Goal: Task Accomplishment & Management: Manage account settings

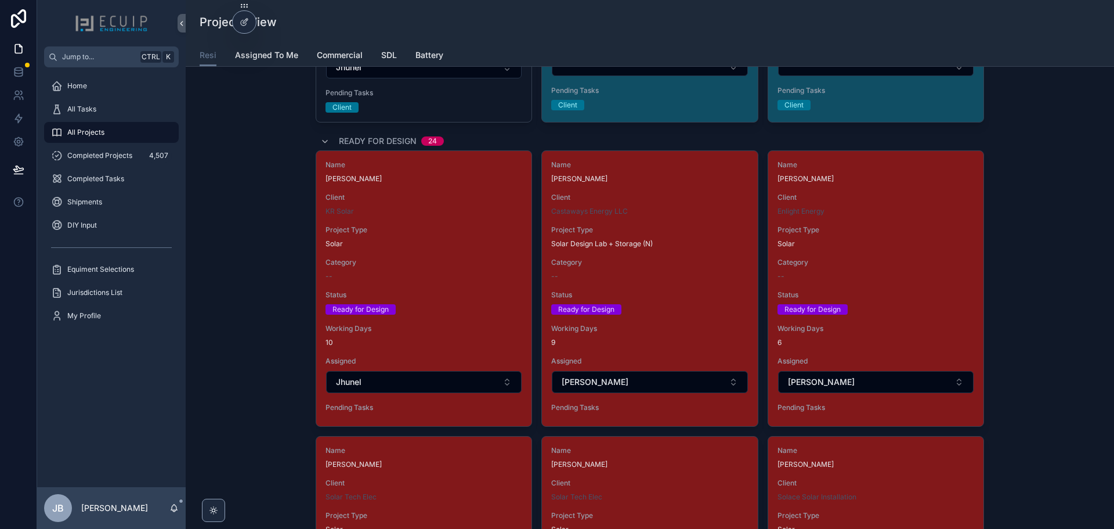
scroll to position [1509, 0]
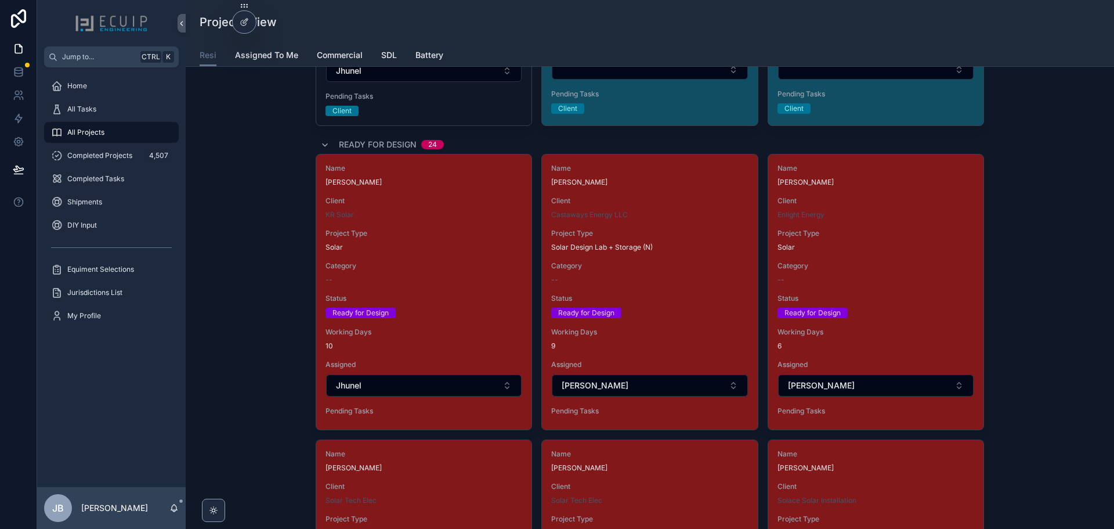
click at [450, 251] on div "Solar" at bounding box center [424, 247] width 197 height 9
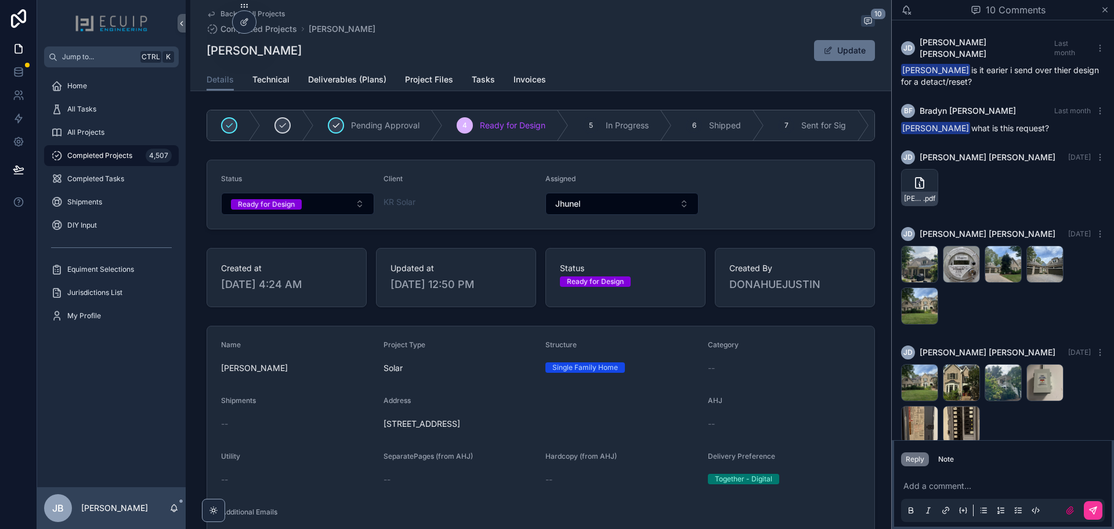
click at [519, 429] on span "2202 Hawthorne St Greensboro, NC 27408" at bounding box center [541, 424] width 315 height 12
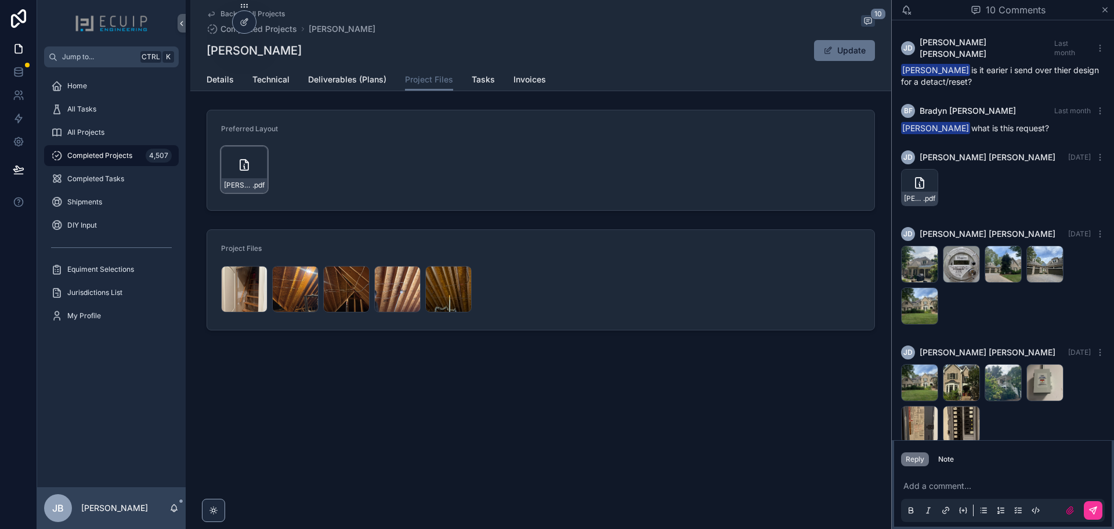
click at [252, 167] on div "Linda-spitsen-NC-solar-designs- .pdf" at bounding box center [244, 169] width 46 height 46
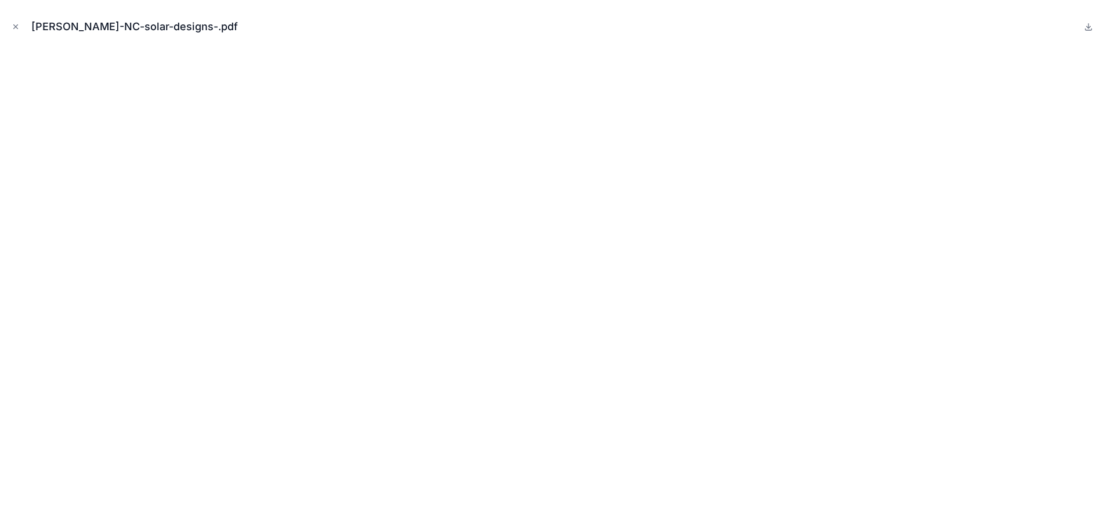
scroll to position [606, 0]
click at [15, 27] on icon "Close modal" at bounding box center [16, 27] width 4 height 4
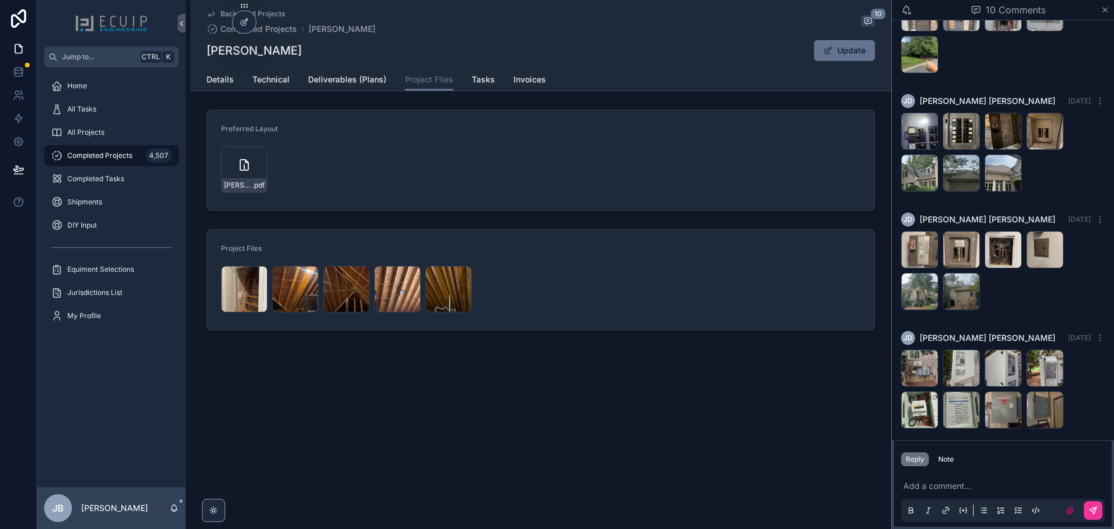
drag, startPoint x: 297, startPoint y: 51, endPoint x: 288, endPoint y: 44, distance: 12.0
click at [203, 52] on div "Back to All Projects Completed Projects Linda Spitsen 10 Linda Spitsen Update P…" at bounding box center [540, 45] width 701 height 91
click at [269, 82] on span "Technical" at bounding box center [270, 80] width 37 height 12
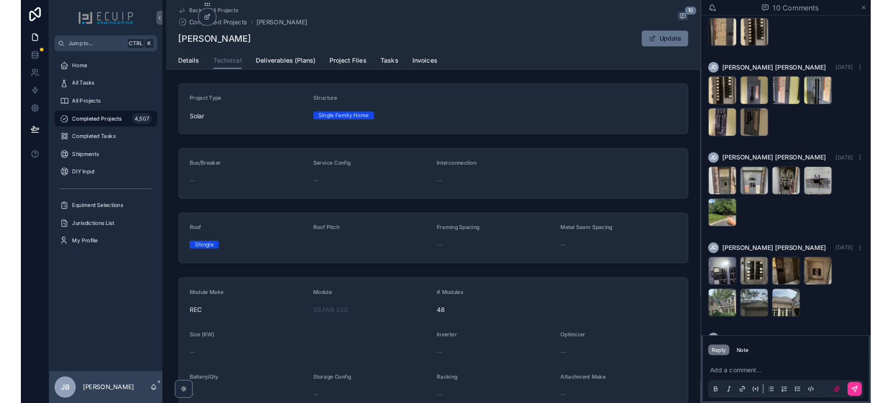
scroll to position [606, 0]
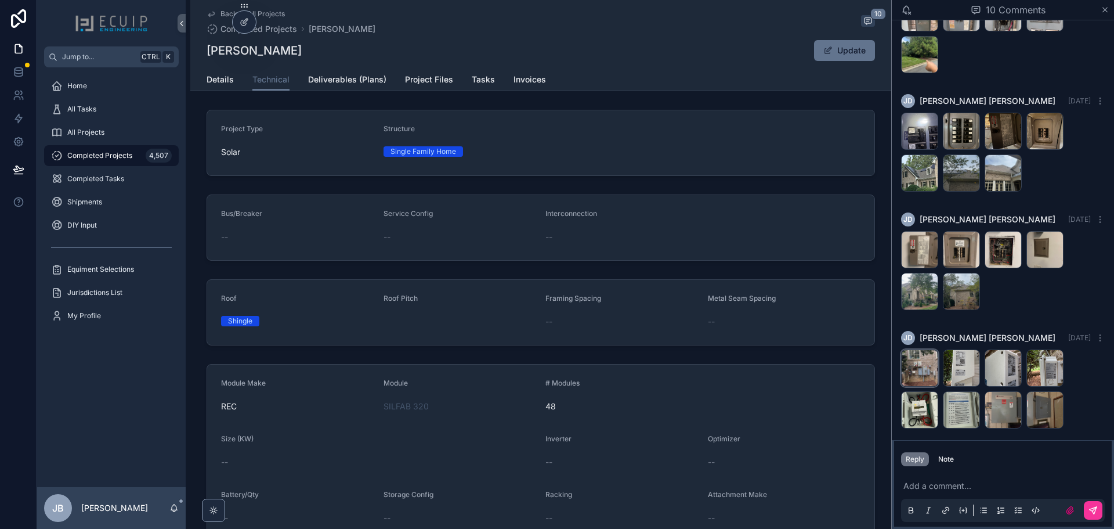
click at [924, 349] on div "Solar-set-up .jpg" at bounding box center [919, 367] width 37 height 37
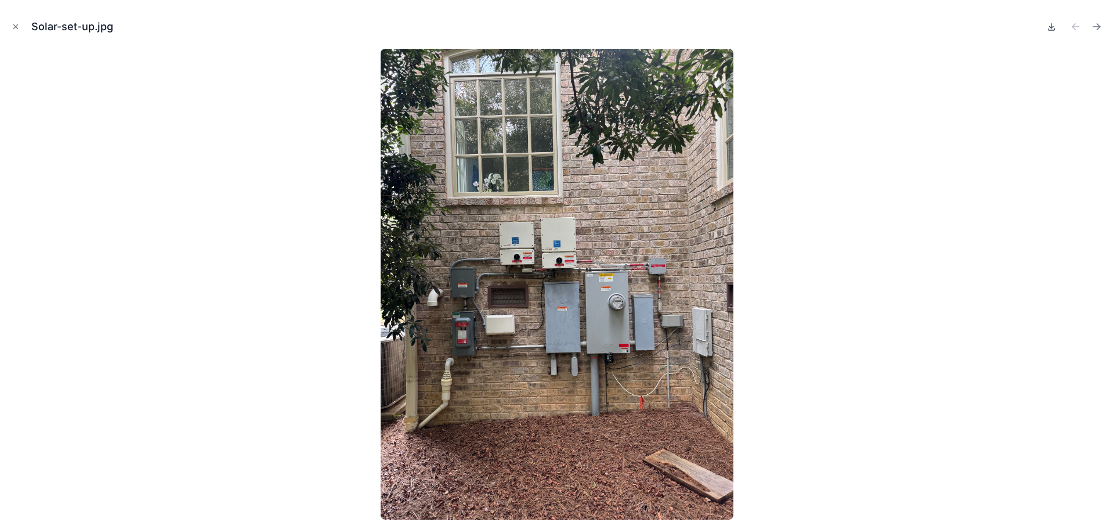
click at [1052, 28] on icon at bounding box center [1052, 26] width 0 height 5
click at [1098, 31] on icon "Next file" at bounding box center [1097, 27] width 12 height 12
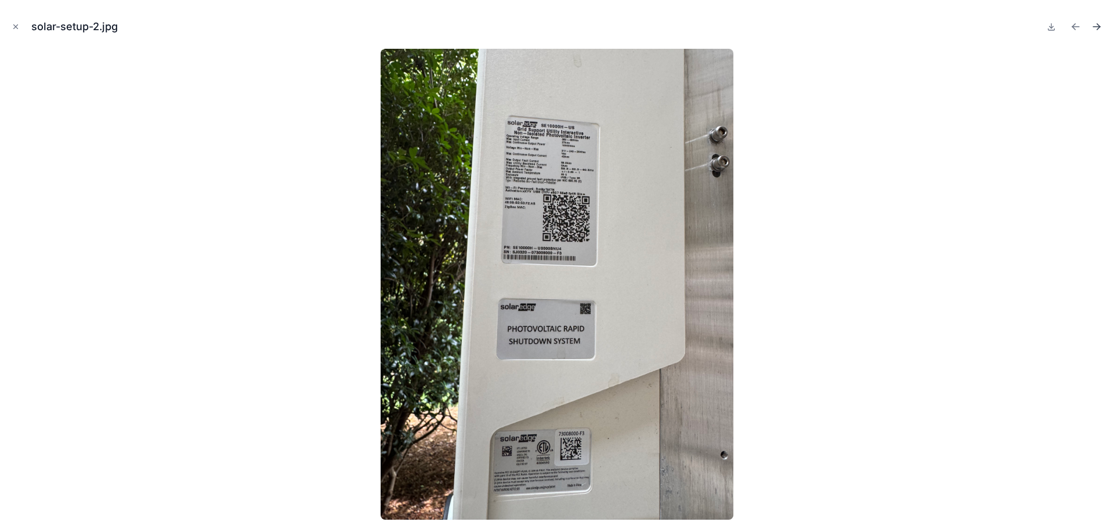
click at [1094, 30] on icon "Next file" at bounding box center [1097, 27] width 12 height 12
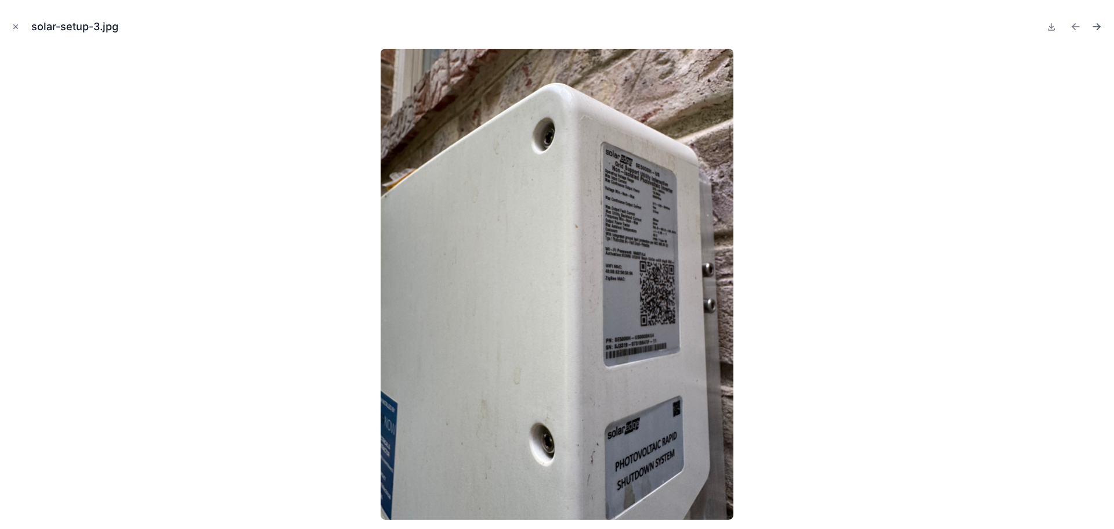
click at [1094, 30] on icon "Next file" at bounding box center [1097, 27] width 12 height 12
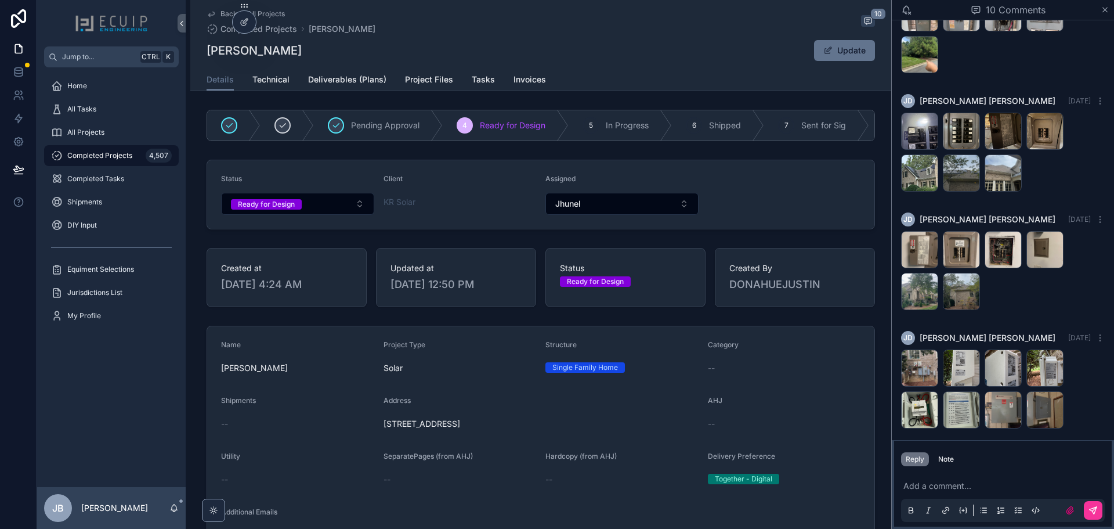
click at [775, 292] on span "DONAHUEJUSTIN" at bounding box center [794, 284] width 131 height 16
click at [929, 486] on p "scrollable content" at bounding box center [1006, 486] width 204 height 12
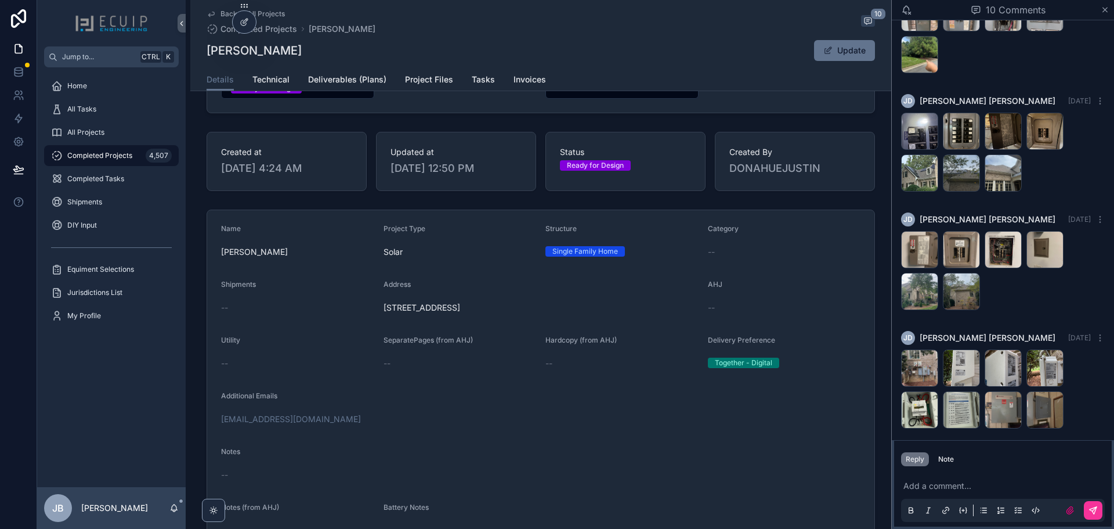
click at [552, 396] on form "Name Linda Spitsen Project Type Solar Structure Single Family Home Category -- …" at bounding box center [540, 382] width 667 height 344
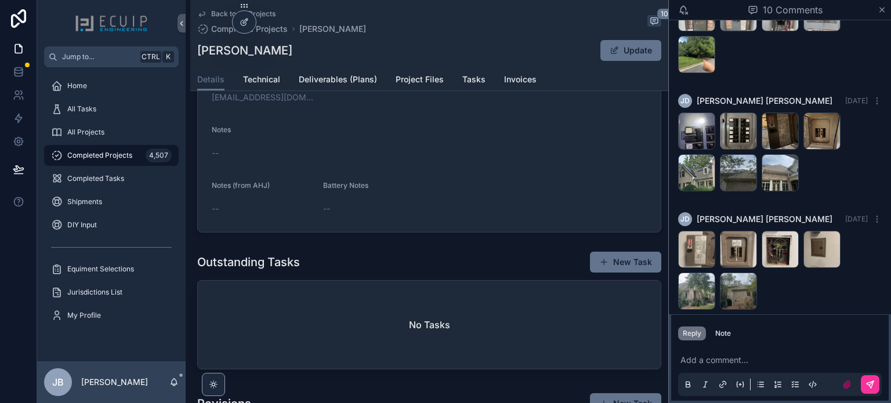
scroll to position [606, 0]
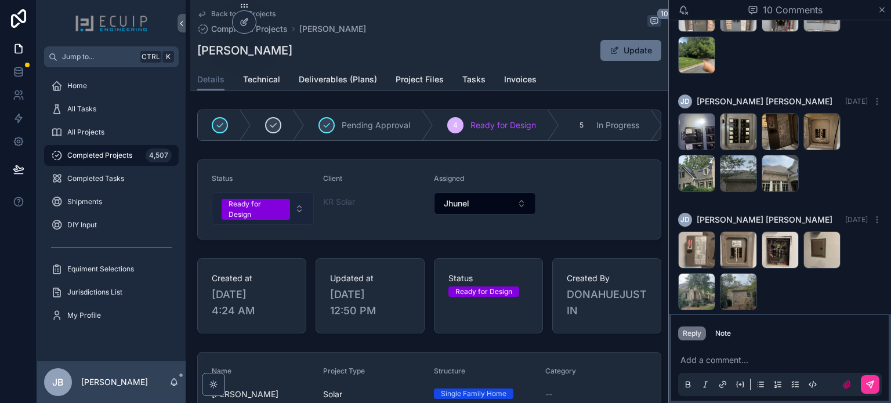
click at [272, 215] on div "Ready for Design" at bounding box center [256, 209] width 55 height 21
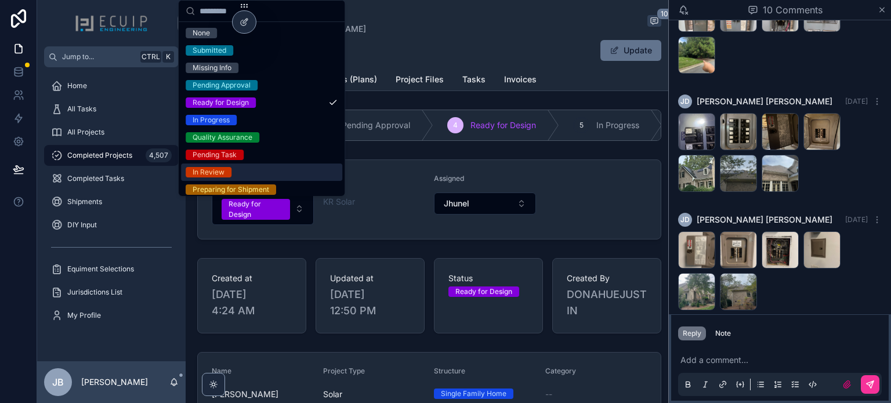
click at [211, 174] on div "In Review" at bounding box center [209, 172] width 32 height 10
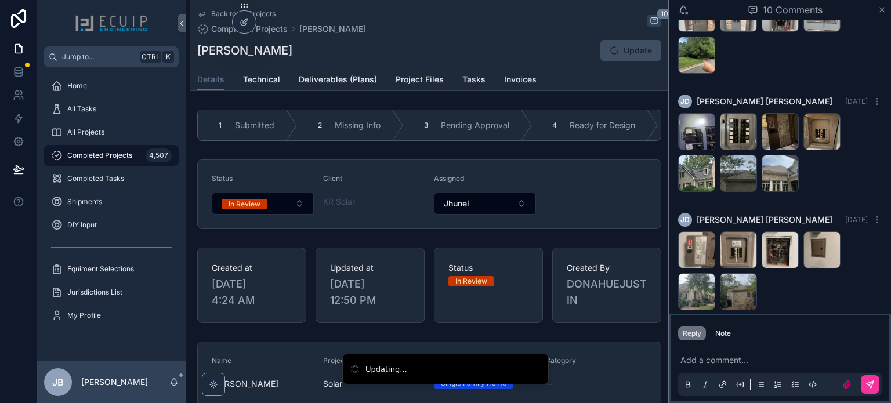
scroll to position [116, 0]
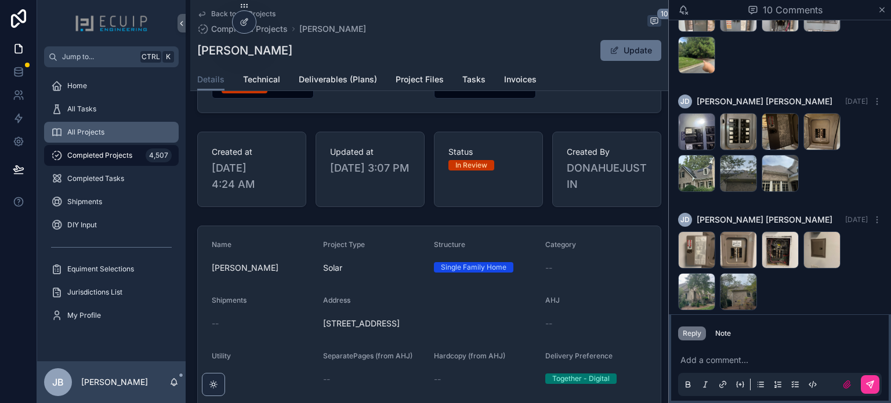
click at [77, 139] on div "All Projects" at bounding box center [111, 132] width 121 height 19
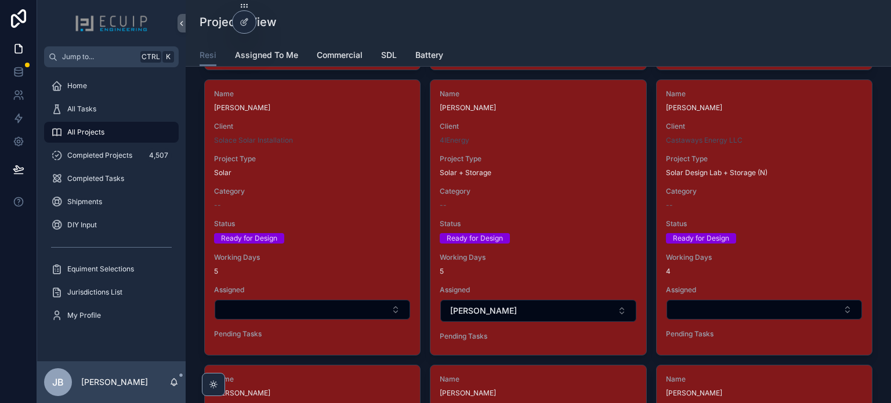
scroll to position [2147, 0]
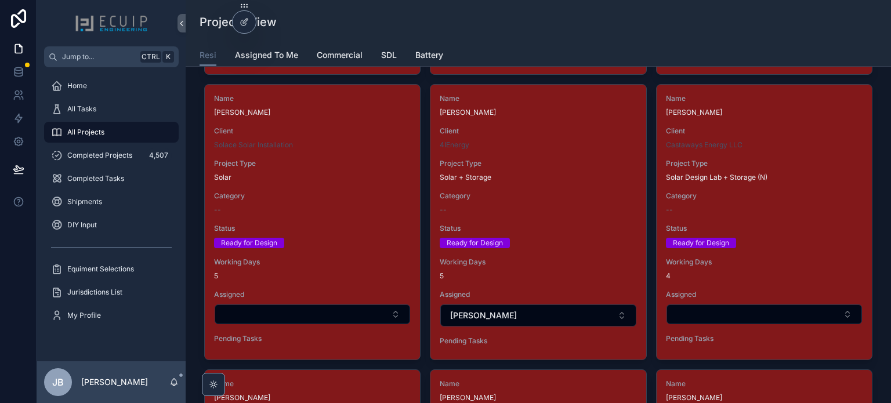
click at [753, 215] on div "Name Joshua Jacob Client Castaways Energy LLC Project Type Solar Design Lab + S…" at bounding box center [764, 221] width 215 height 273
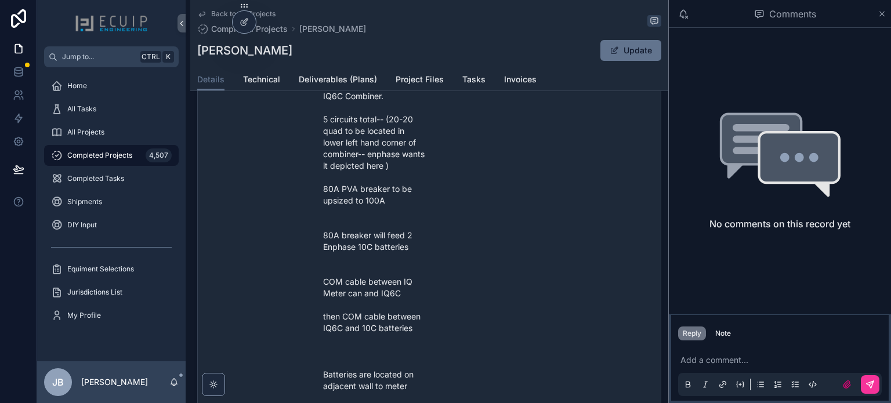
scroll to position [870, 0]
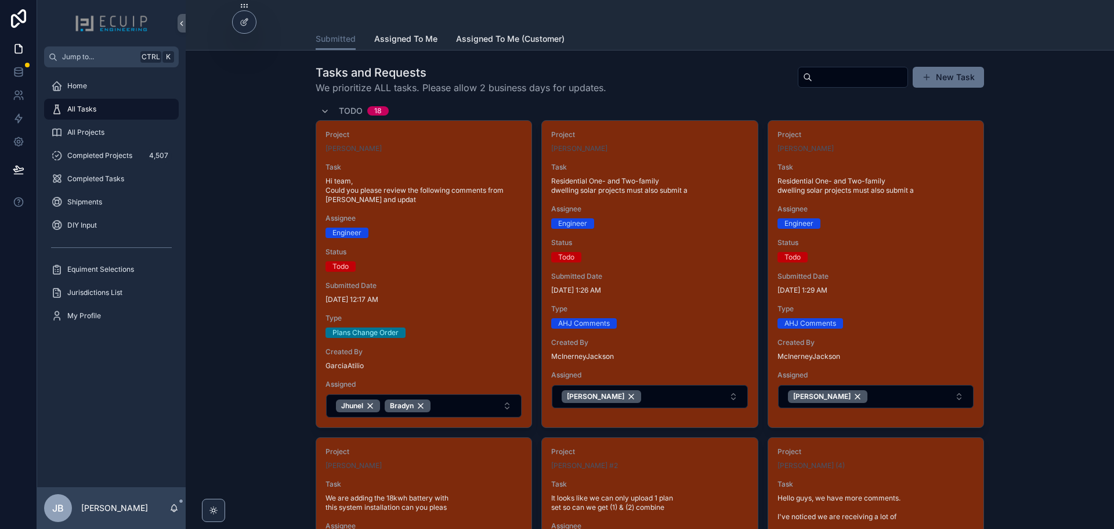
scroll to position [1805, 0]
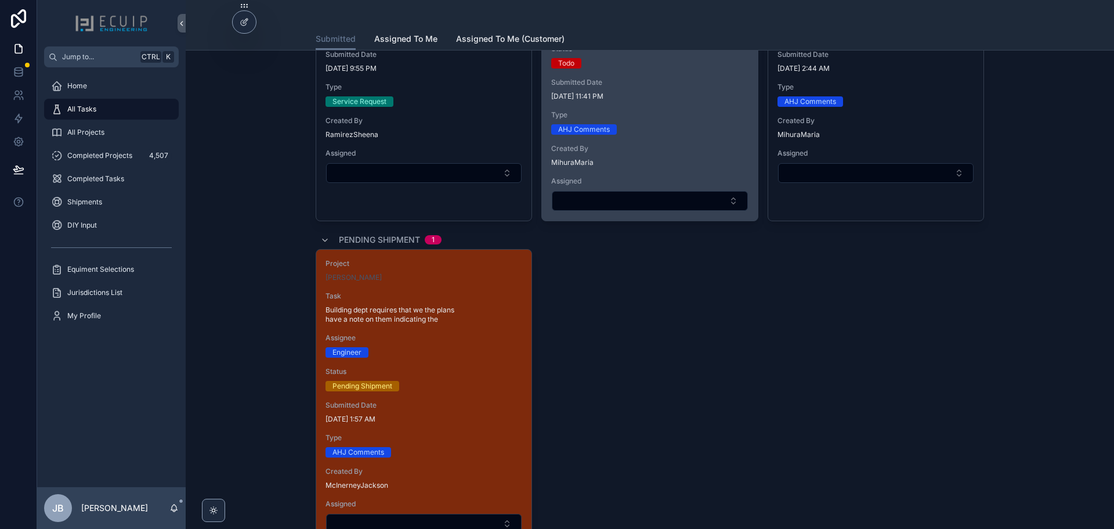
click at [670, 129] on div "AHJ Comments" at bounding box center [649, 129] width 197 height 10
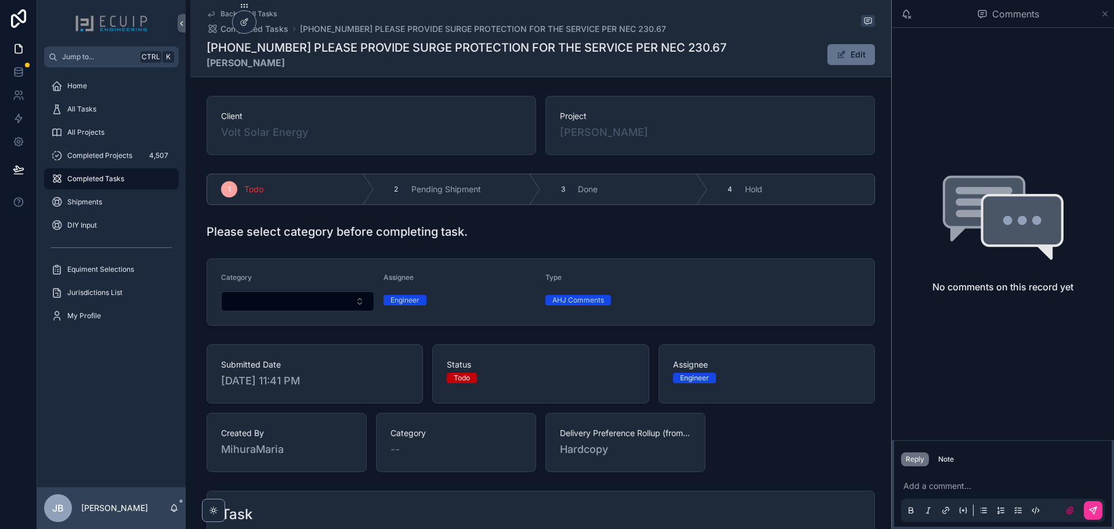
click at [1104, 14] on icon "scrollable content" at bounding box center [1105, 13] width 9 height 9
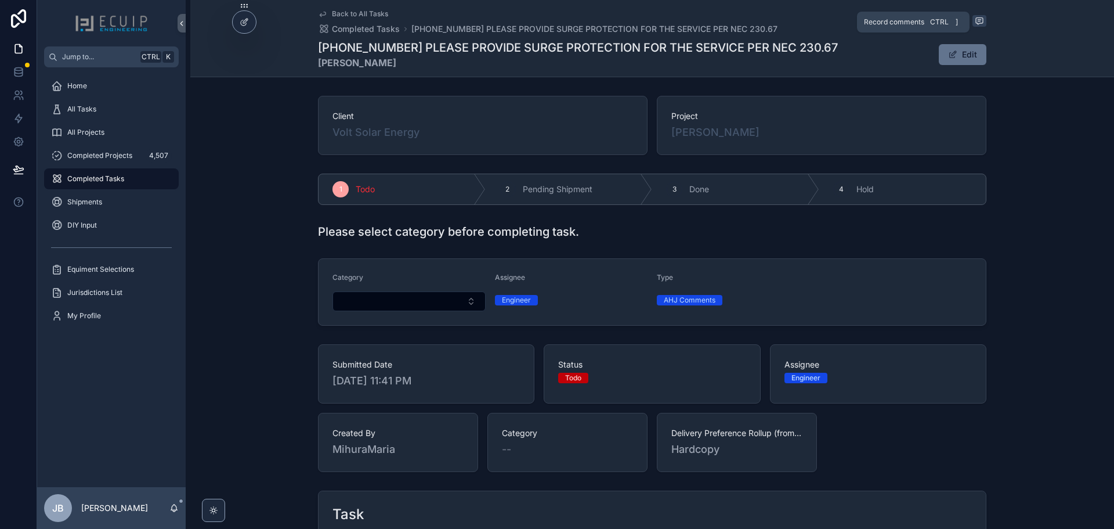
click at [978, 20] on icon "scrollable content" at bounding box center [979, 20] width 3 height 0
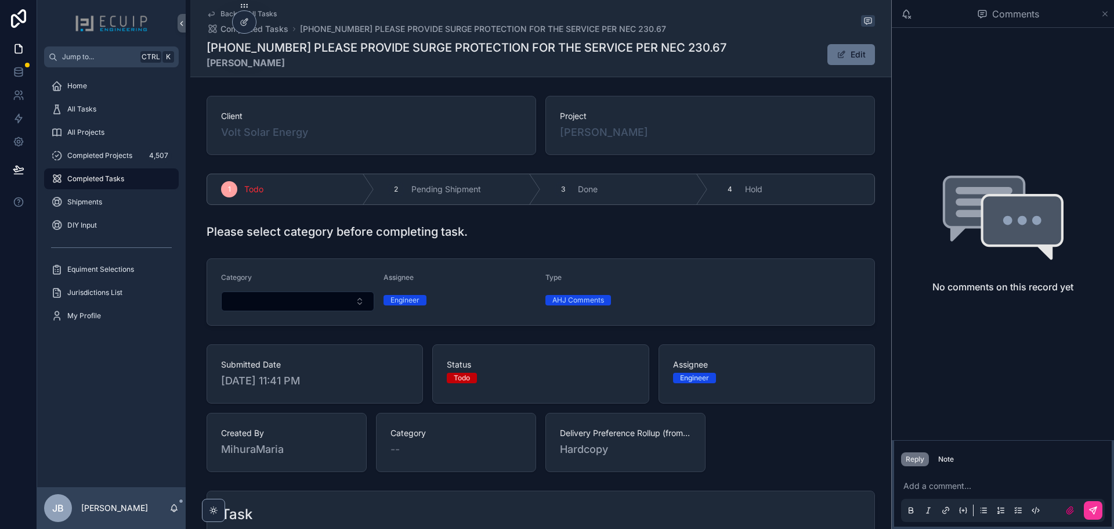
click at [1101, 16] on icon "scrollable content" at bounding box center [1105, 13] width 9 height 9
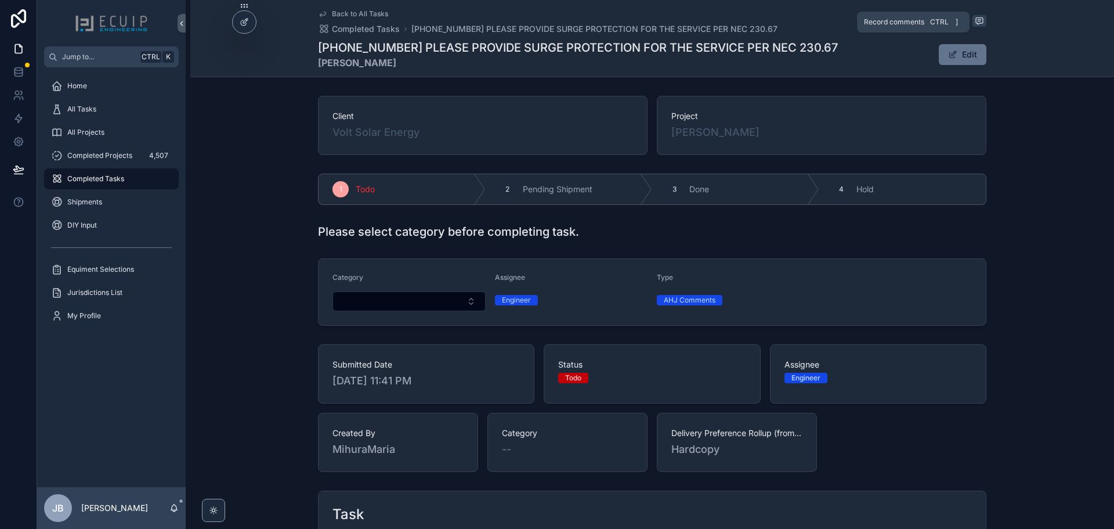
click at [964, 24] on div "Record comments Ctrl ]" at bounding box center [913, 22] width 113 height 21
click at [975, 25] on icon "scrollable content" at bounding box center [979, 20] width 9 height 9
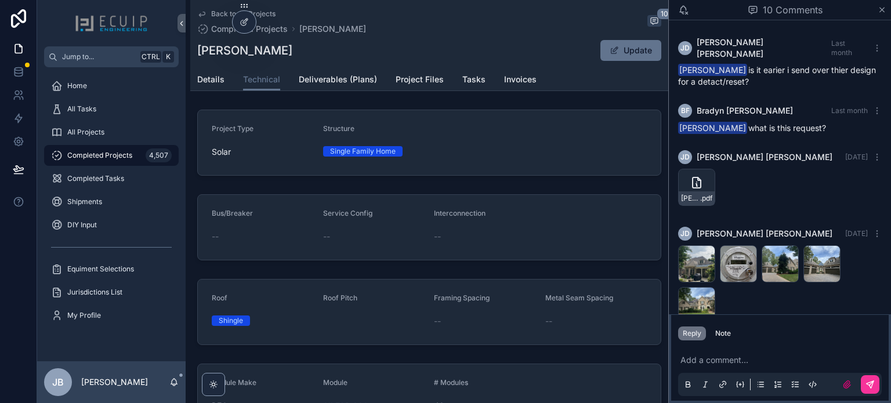
scroll to position [731, 0]
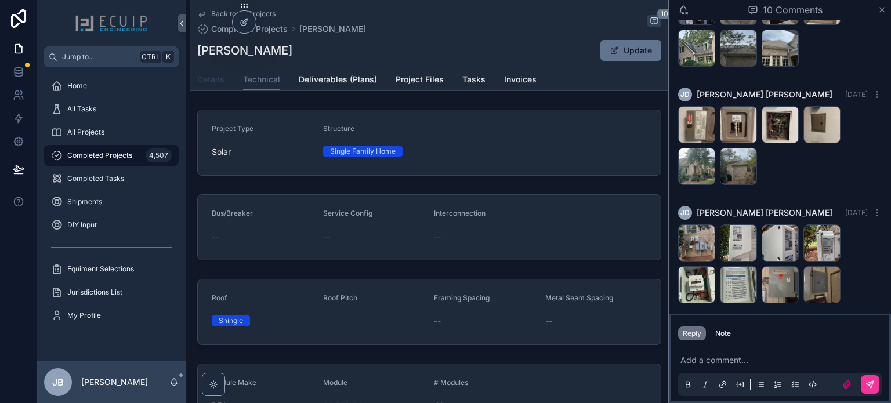
click at [204, 78] on span "Details" at bounding box center [210, 80] width 27 height 12
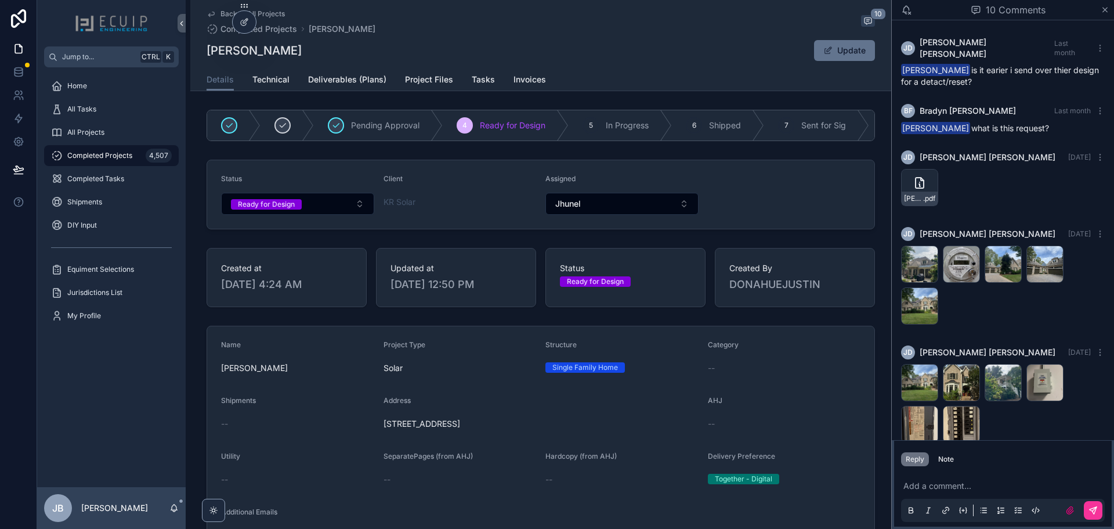
scroll to position [606, 0]
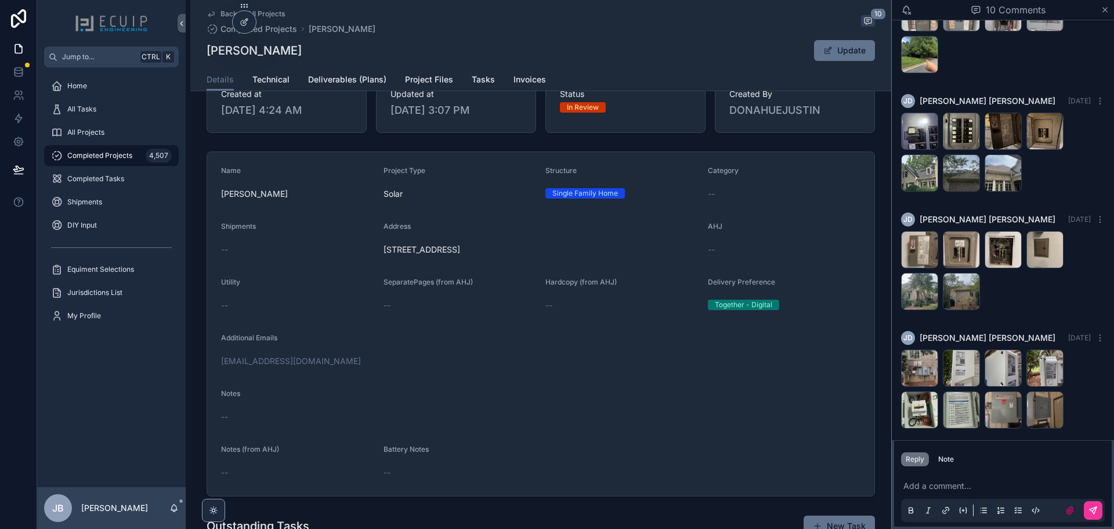
scroll to position [348, 0]
